Goal: Register for event/course

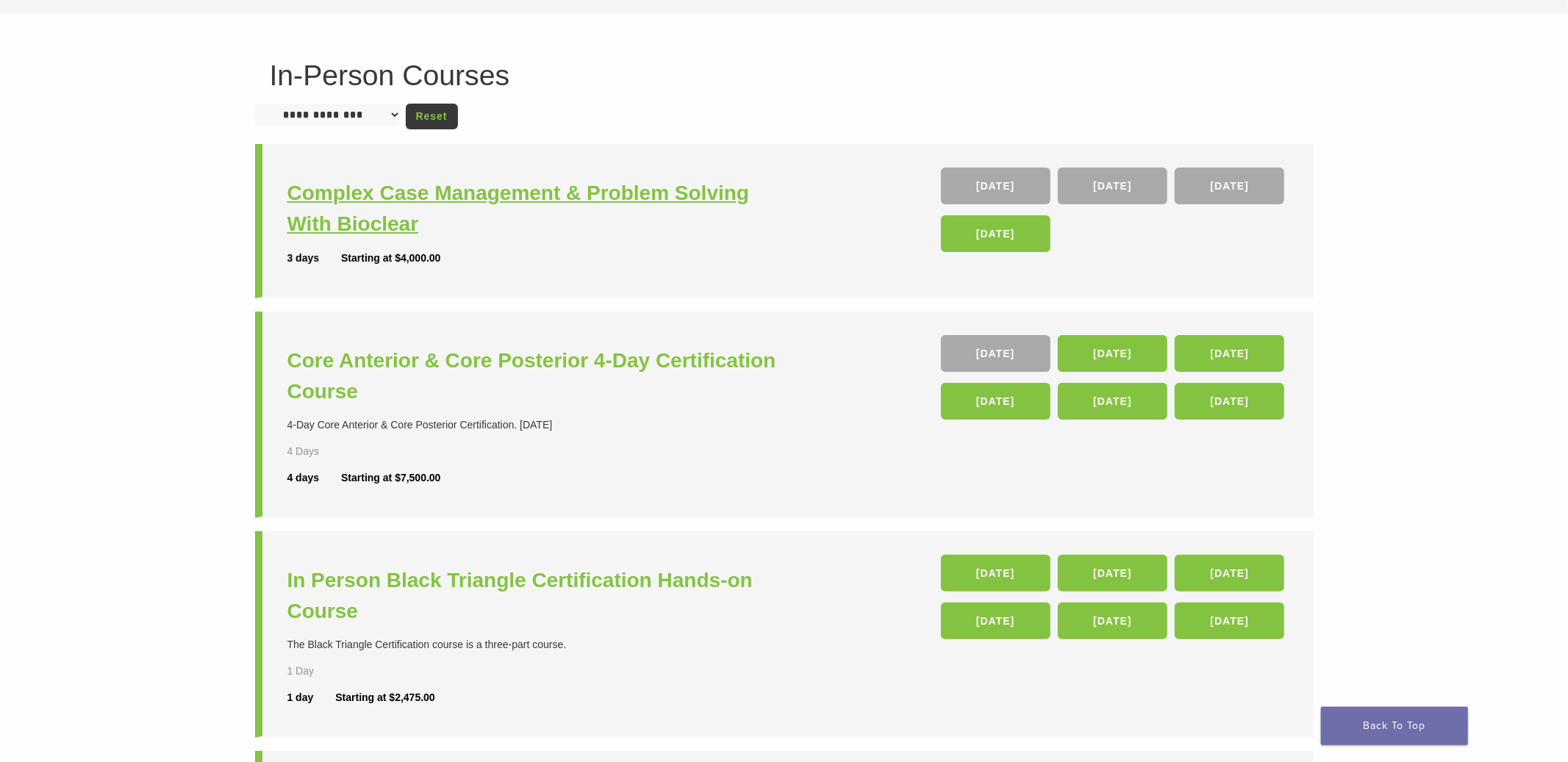
scroll to position [46, 0]
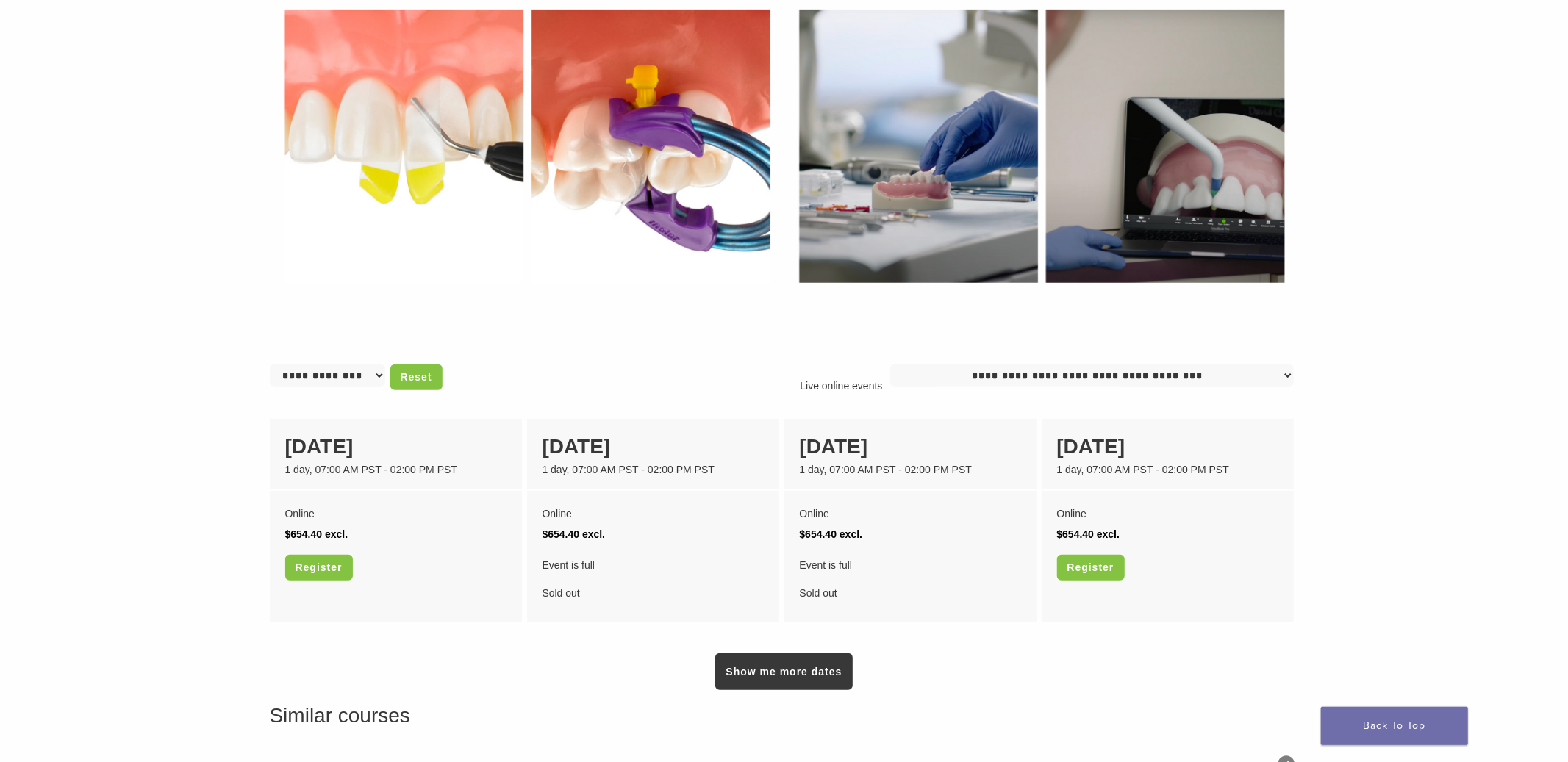
scroll to position [838, 0]
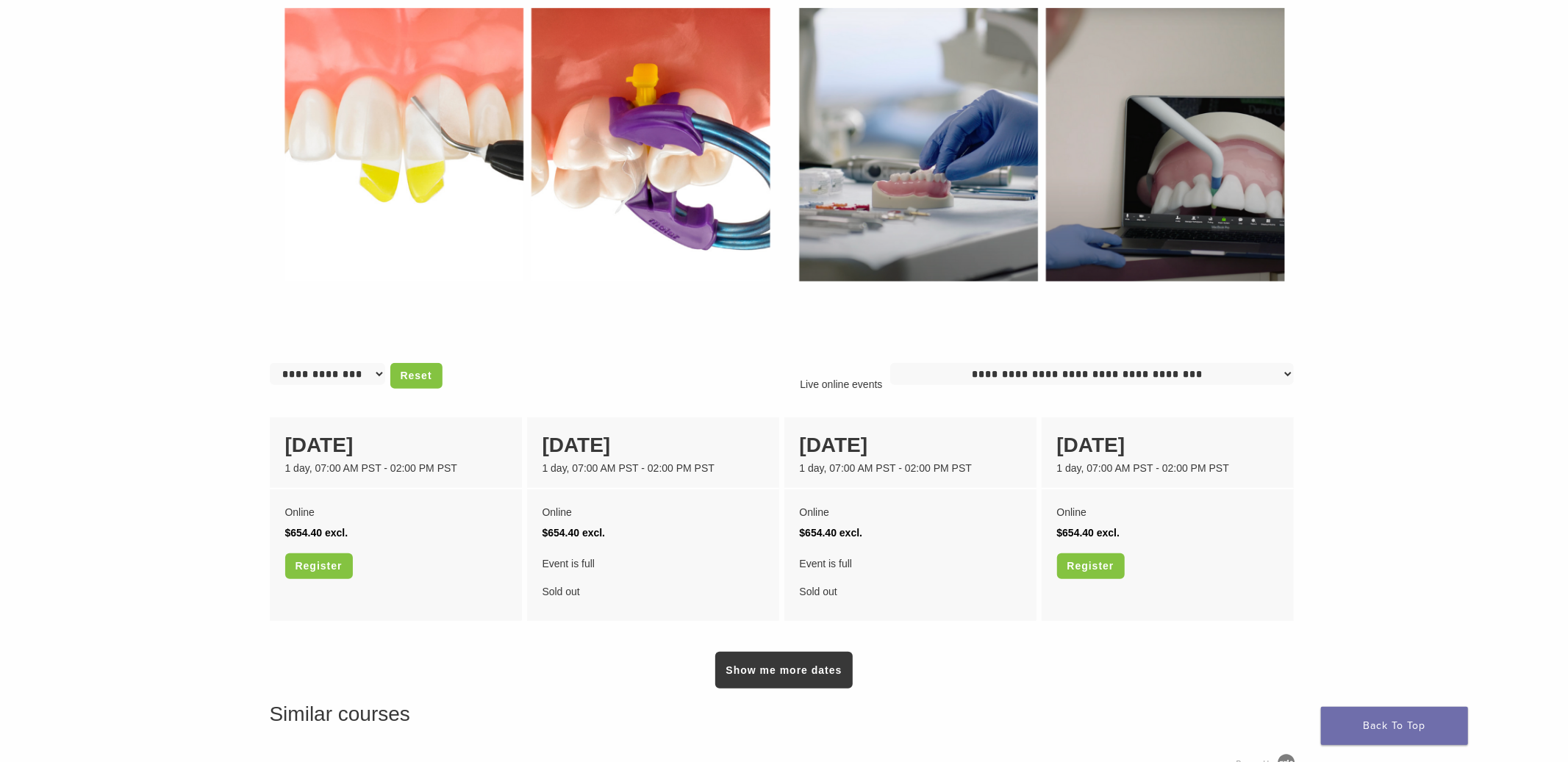
click at [794, 686] on div "Learn about Bioclear and Heated Injection Molding live from the comfort of your…" at bounding box center [784, 83] width 1058 height 1463
click at [807, 670] on link "Show me more dates" at bounding box center [784, 669] width 137 height 36
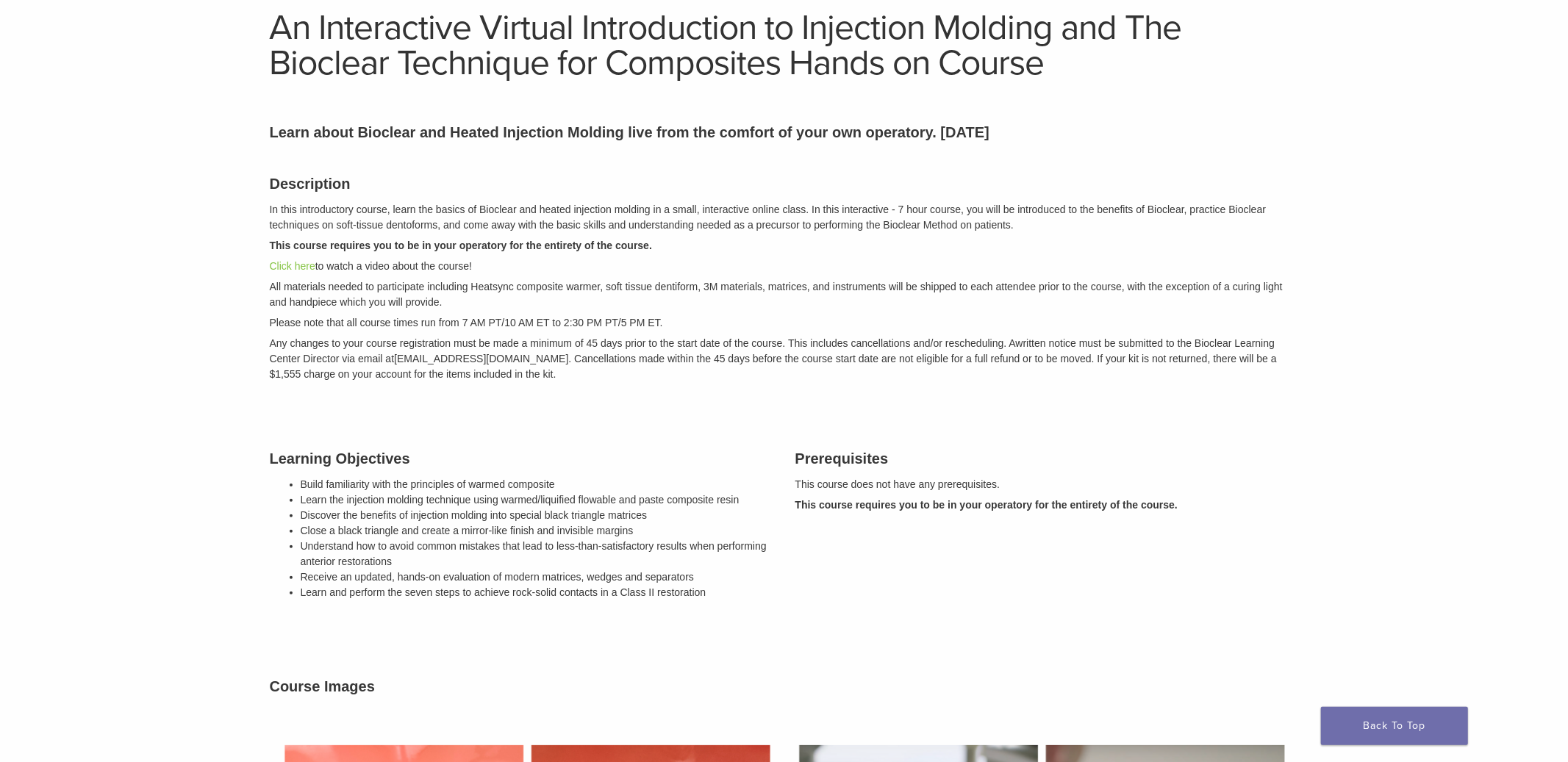
scroll to position [0, 0]
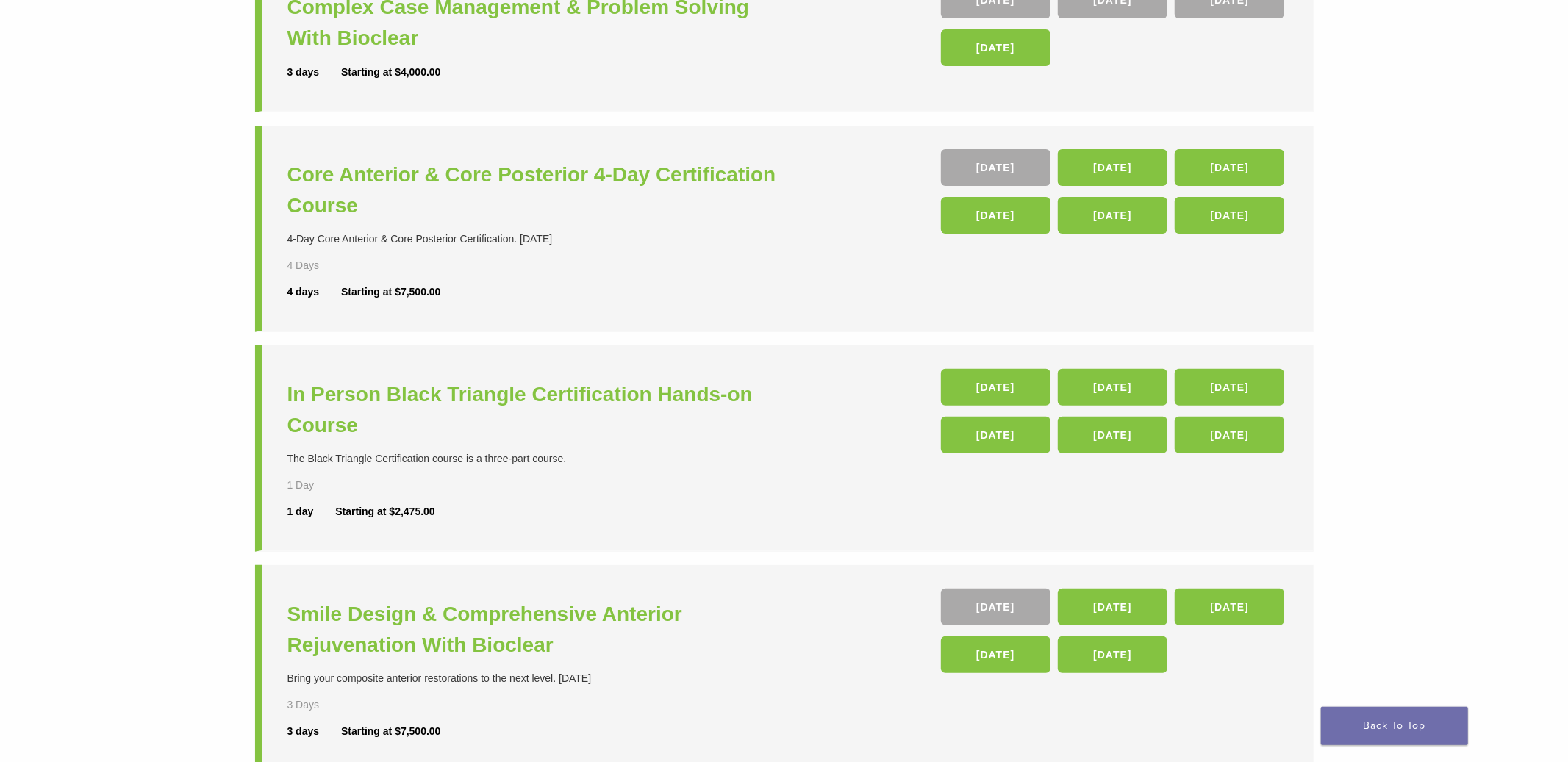
scroll to position [261, 0]
